Goal: Find specific page/section: Find specific page/section

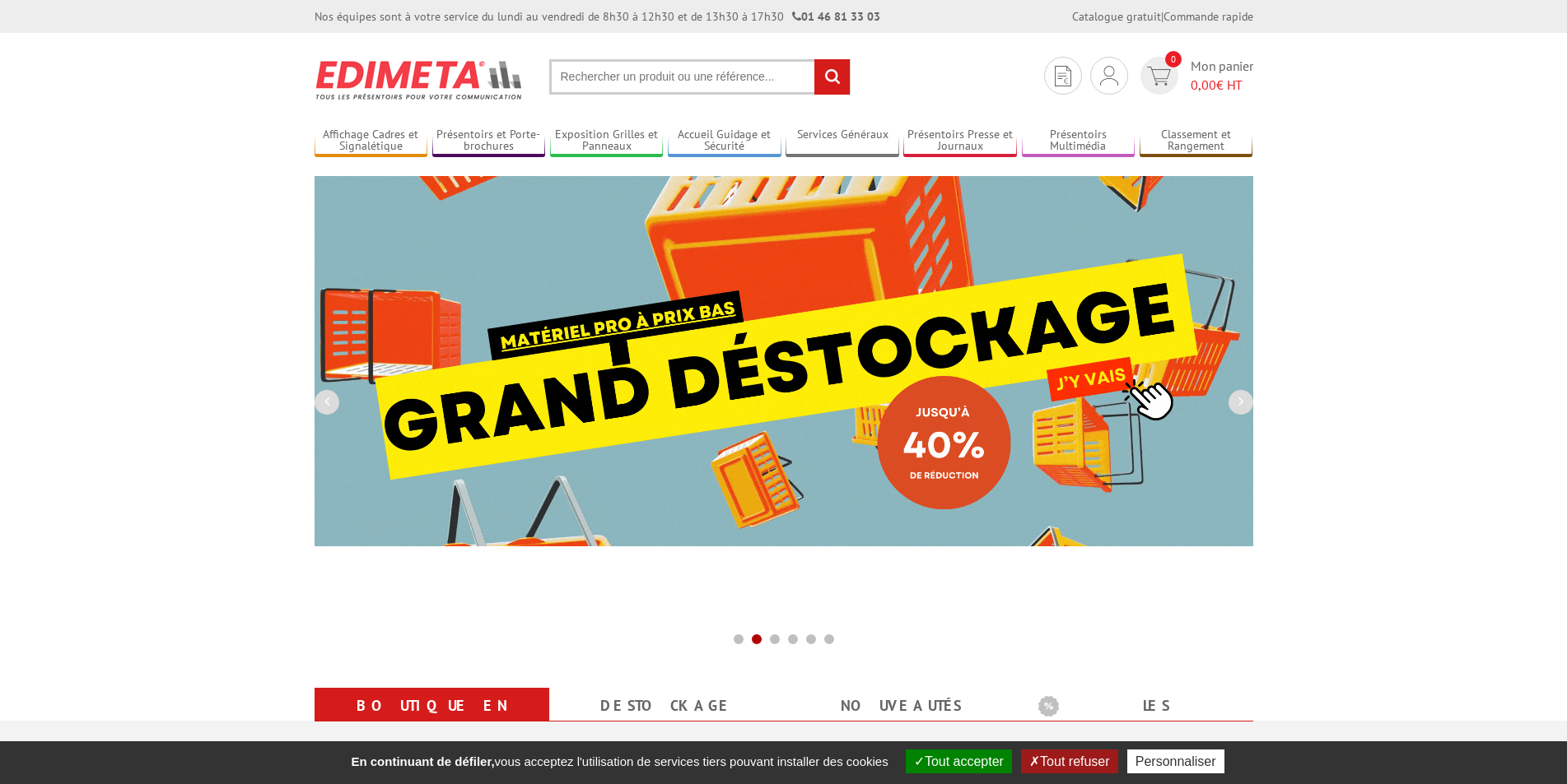
click at [711, 91] on input "text" at bounding box center [700, 77] width 301 height 36
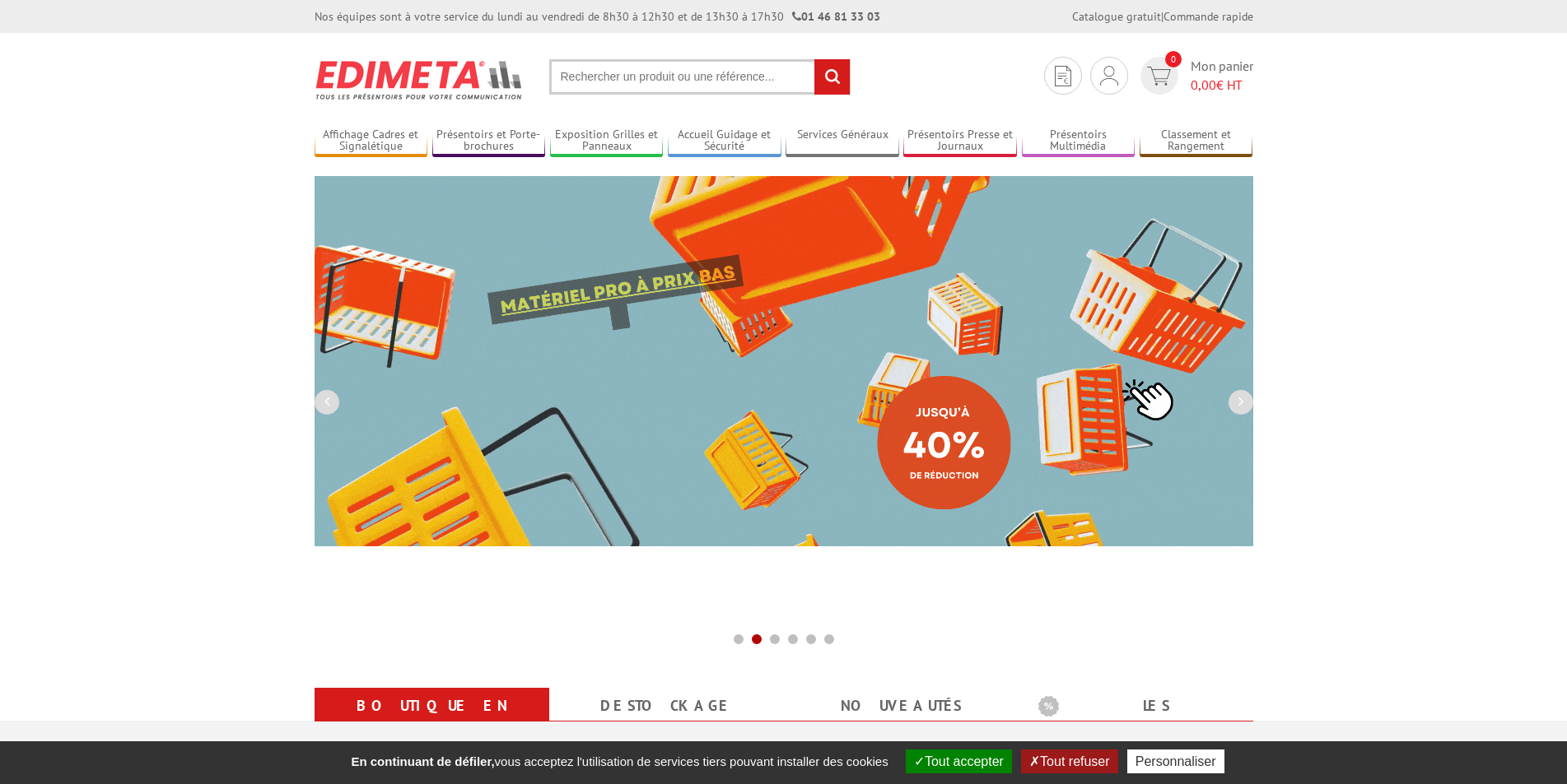
click at [713, 79] on input "text" at bounding box center [700, 77] width 301 height 36
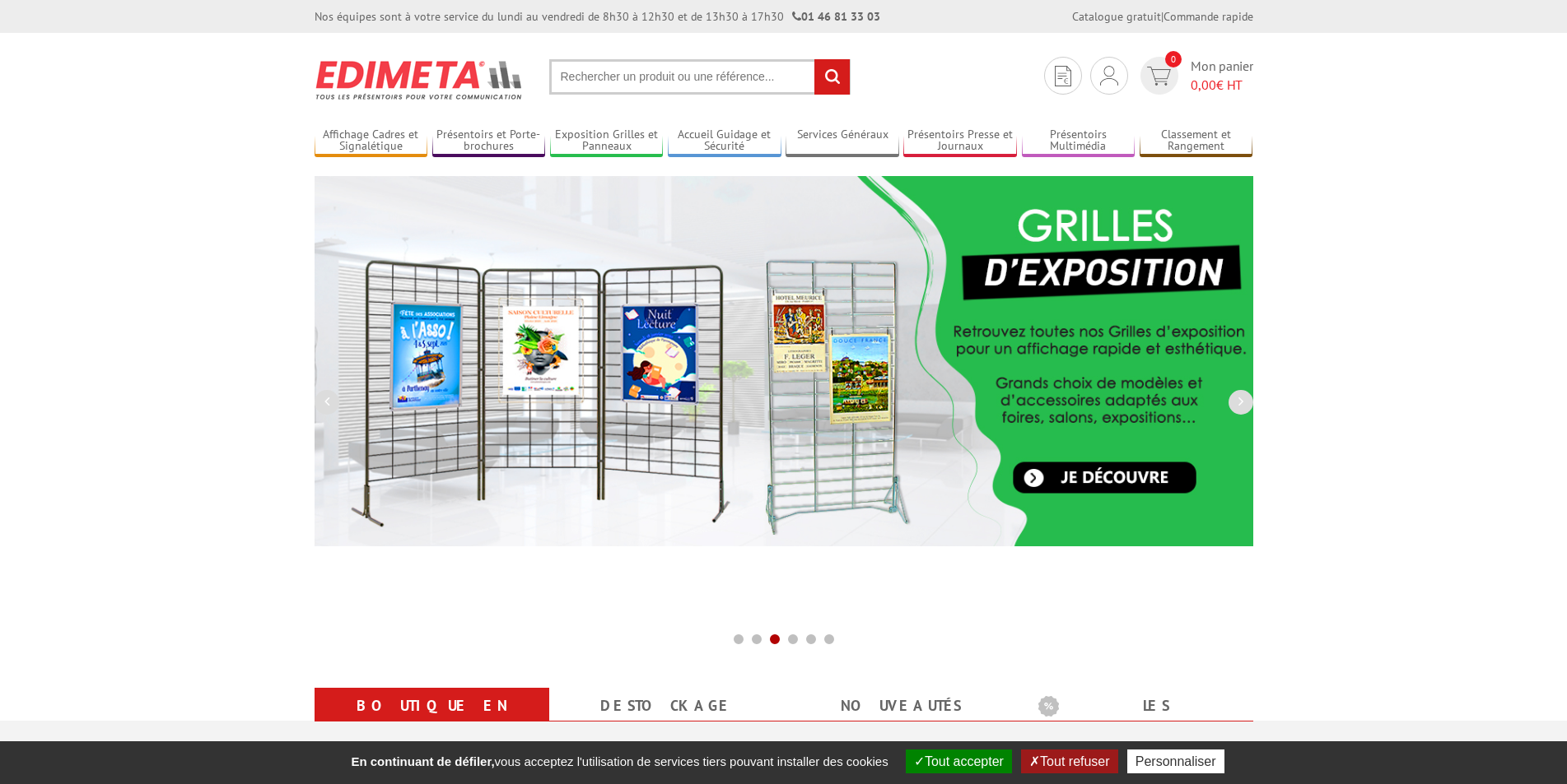
click at [713, 79] on input "text" at bounding box center [700, 77] width 301 height 36
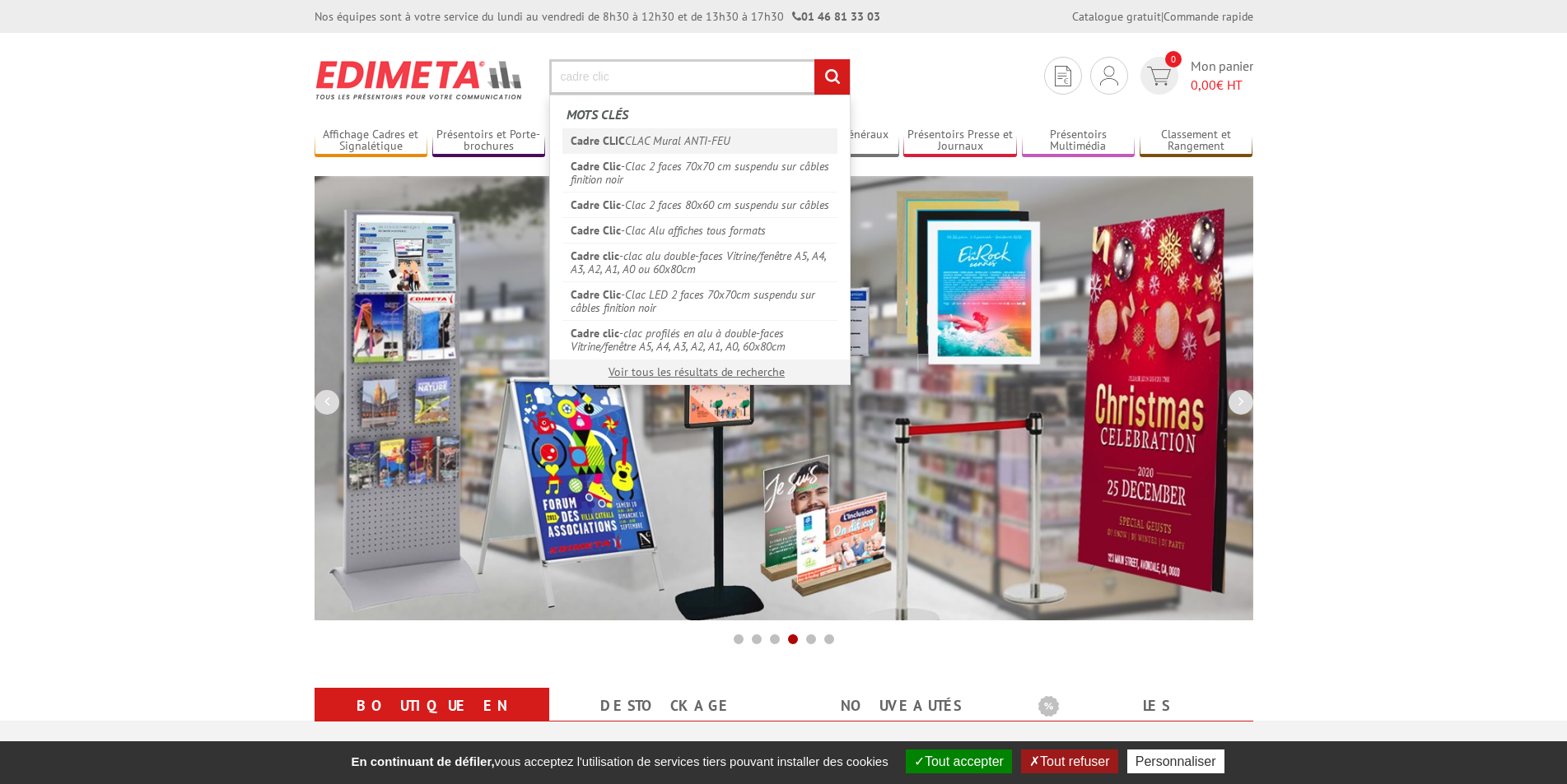
type input "cadre clic"
click at [720, 135] on link "Cadre CLIC CLAC Mural ANTI-FEU" at bounding box center [700, 141] width 275 height 25
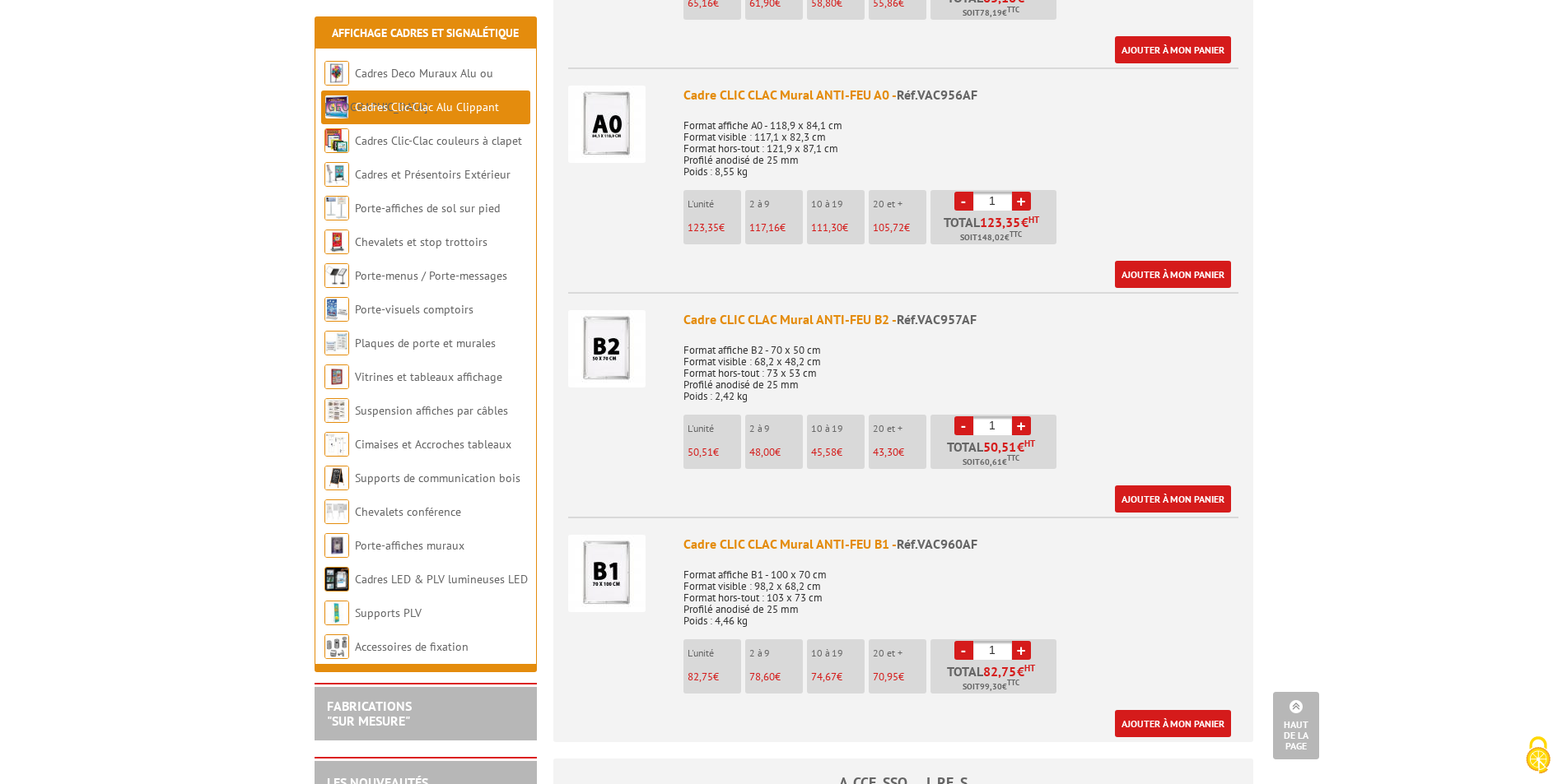
scroll to position [1564, 0]
